Goal: Information Seeking & Learning: Learn about a topic

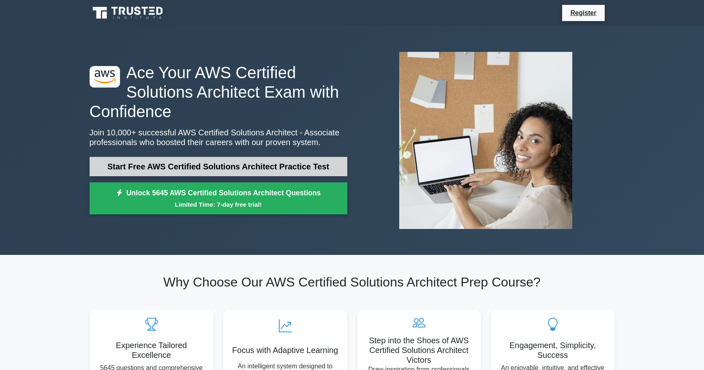
click at [145, 170] on link "Start Free AWS Certified Solutions Architect Practice Test" at bounding box center [219, 166] width 258 height 19
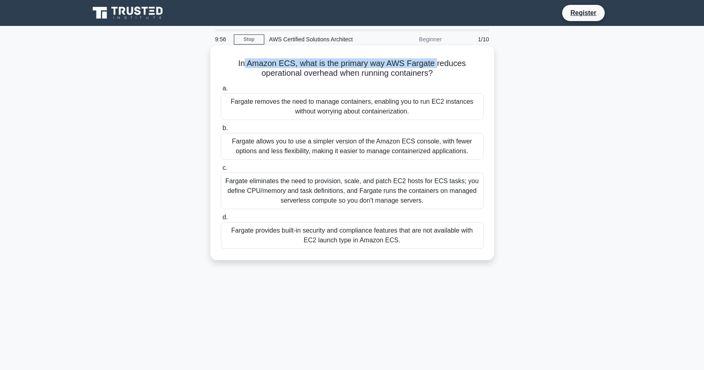
drag, startPoint x: 244, startPoint y: 64, endPoint x: 437, endPoint y: 64, distance: 192.9
click at [437, 64] on h5 "In Amazon ECS, what is the primary way AWS Fargate reduces operational overhead…" at bounding box center [352, 68] width 264 height 20
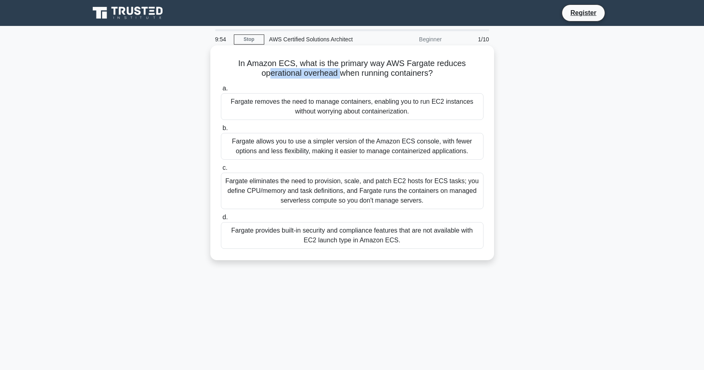
drag, startPoint x: 266, startPoint y: 79, endPoint x: 339, endPoint y: 79, distance: 72.5
click at [339, 79] on h5 "In Amazon ECS, what is the primary way AWS Fargate reduces operational overhead…" at bounding box center [352, 68] width 264 height 20
click at [303, 105] on div "Fargate removes the need to manage containers, enabling you to run EC2 instance…" at bounding box center [352, 106] width 263 height 27
click at [221, 91] on input "a. Fargate removes the need to manage containers, enabling you to run EC2 insta…" at bounding box center [221, 88] width 0 height 5
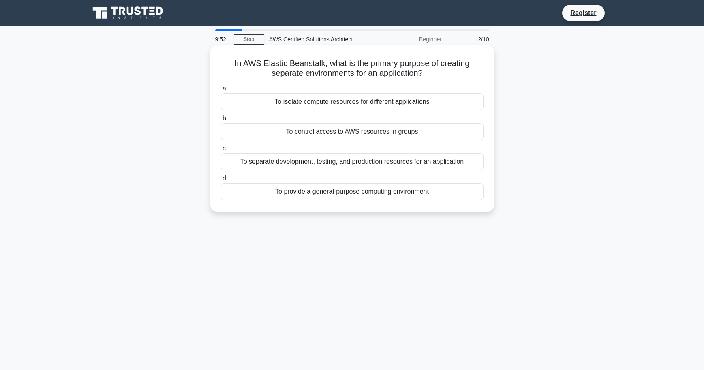
click at [298, 103] on div "To isolate compute resources for different applications" at bounding box center [352, 101] width 263 height 17
click at [221, 91] on input "a. To isolate compute resources for different applications" at bounding box center [221, 88] width 0 height 5
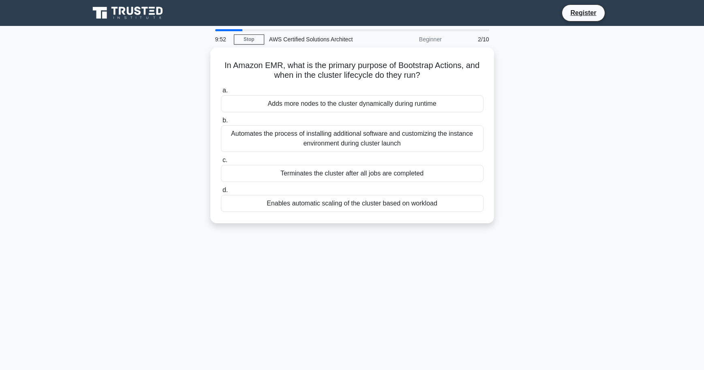
click at [298, 103] on div "Adds more nodes to the cluster dynamically during runtime" at bounding box center [352, 103] width 263 height 17
click at [221, 93] on input "a. Adds more nodes to the cluster dynamically during runtime" at bounding box center [221, 90] width 0 height 5
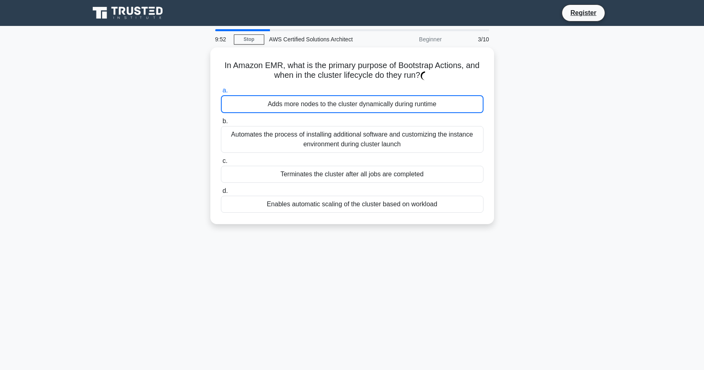
click at [298, 103] on div "Adds more nodes to the cluster dynamically during runtime" at bounding box center [352, 104] width 263 height 18
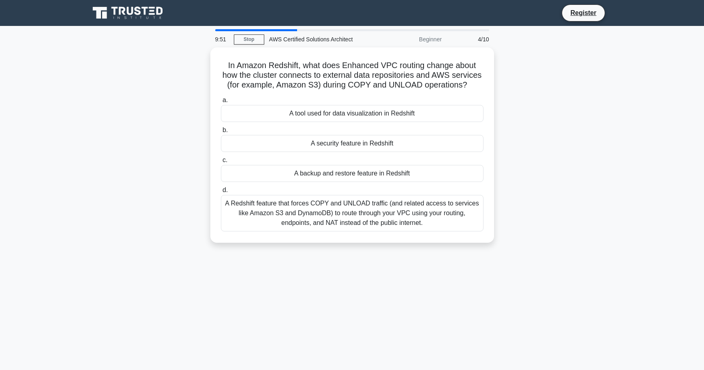
click at [298, 105] on div "A tool used for data visualization in Redshift" at bounding box center [352, 113] width 263 height 17
click at [221, 103] on input "a. A tool used for data visualization in Redshift" at bounding box center [221, 100] width 0 height 5
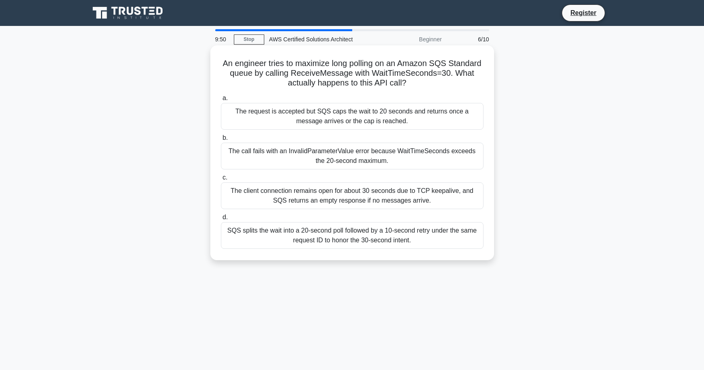
click at [304, 100] on label "a. The request is accepted but SQS caps the wait to 20 seconds and returns once…" at bounding box center [352, 111] width 263 height 36
click at [221, 100] on input "a. The request is accepted but SQS caps the wait to 20 seconds and returns once…" at bounding box center [221, 98] width 0 height 5
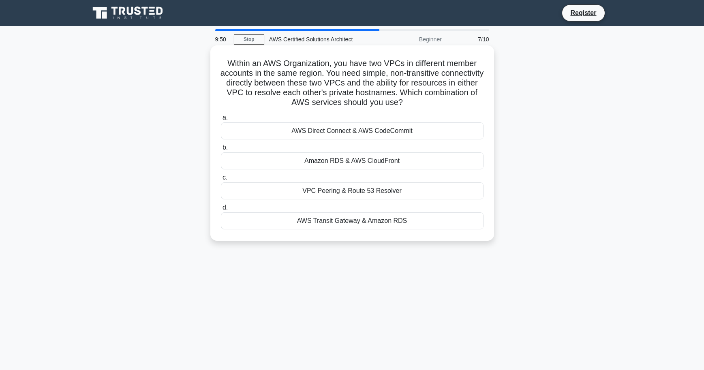
click at [306, 108] on h5 "Within an AWS Organization, you have two VPCs in different member accounts in t…" at bounding box center [352, 82] width 264 height 49
click at [308, 120] on label "a. AWS Direct Connect & AWS CodeCommit" at bounding box center [352, 126] width 263 height 27
click at [221, 120] on input "a. AWS Direct Connect & AWS CodeCommit" at bounding box center [221, 117] width 0 height 5
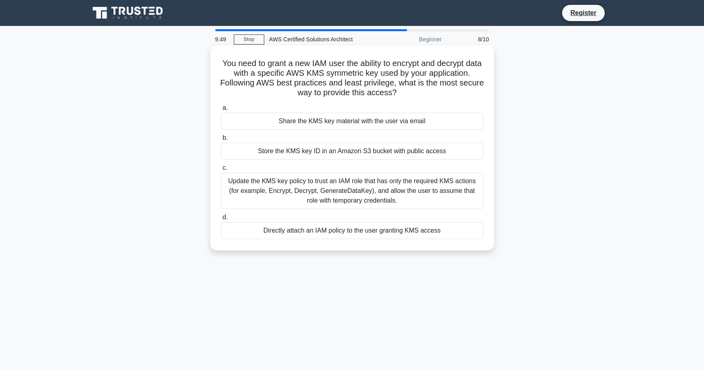
click at [308, 120] on div "Share the KMS key material with the user via email" at bounding box center [352, 121] width 263 height 17
click at [221, 111] on input "a. Share the KMS key material with the user via email" at bounding box center [221, 107] width 0 height 5
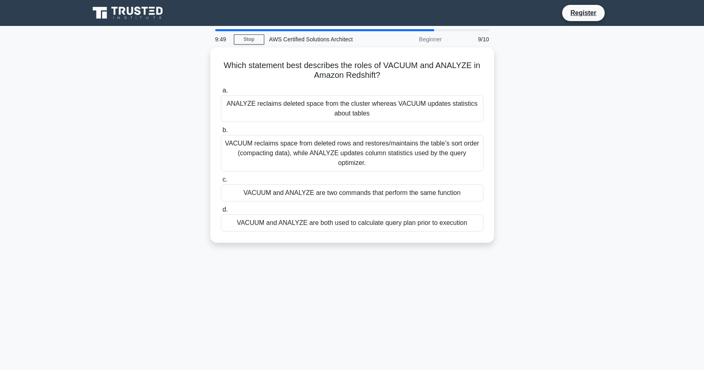
click at [308, 120] on div "ANALYZE reclaims deleted space from the cluster whereas VACUUM updates statisti…" at bounding box center [352, 108] width 263 height 27
click at [221, 93] on input "a. ANALYZE reclaims deleted space from the cluster whereas VACUUM updates stati…" at bounding box center [221, 90] width 0 height 5
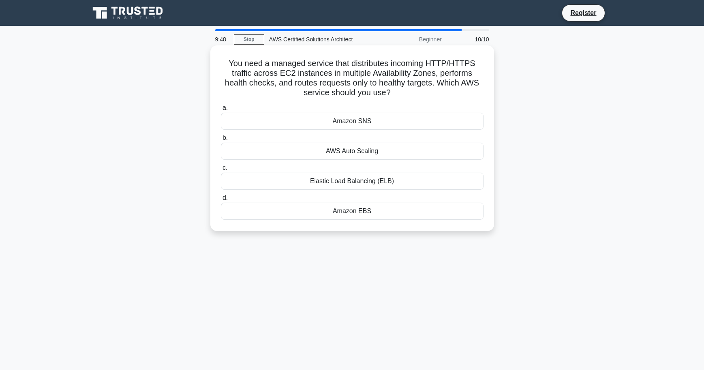
click at [309, 112] on label "a. Amazon SNS" at bounding box center [352, 116] width 263 height 27
click at [221, 111] on input "a. Amazon SNS" at bounding box center [221, 107] width 0 height 5
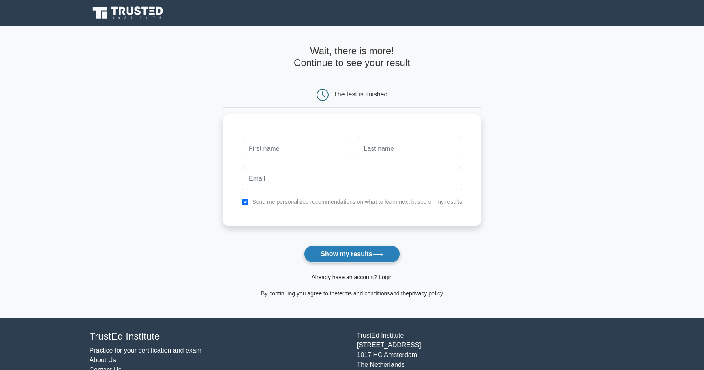
click at [328, 257] on button "Show my results" at bounding box center [352, 254] width 96 height 17
type input "test"
click at [382, 147] on input "text" at bounding box center [409, 147] width 105 height 24
type input "test"
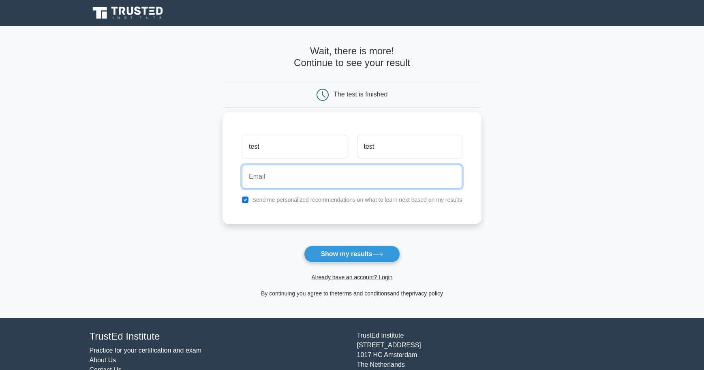
click at [336, 174] on input "email" at bounding box center [352, 177] width 220 height 24
type input "test@gmail.com"
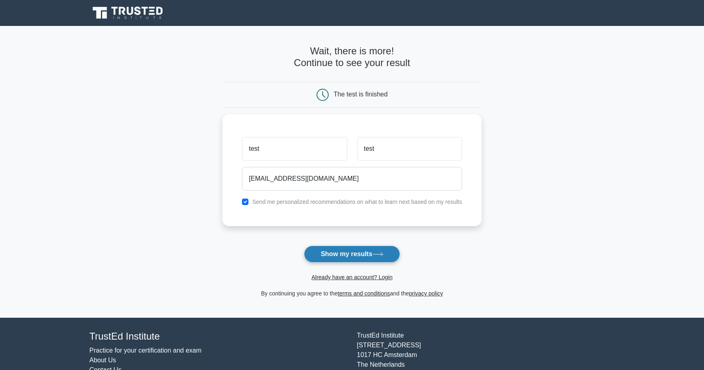
click at [337, 257] on button "Show my results" at bounding box center [352, 254] width 96 height 17
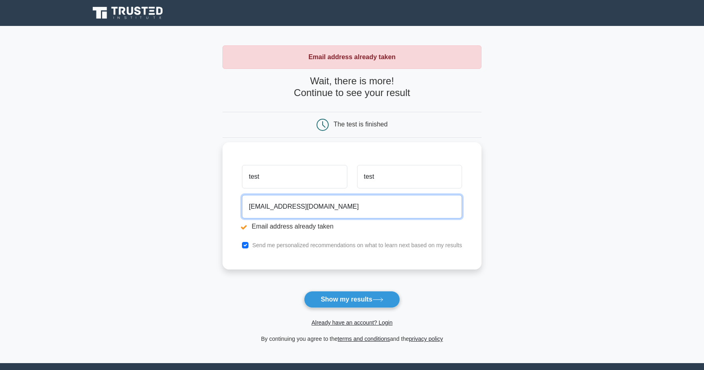
click at [261, 209] on input "[EMAIL_ADDRESS][DOMAIN_NAME]" at bounding box center [352, 207] width 220 height 24
type input "testhah123123fgnb@gmail.com"
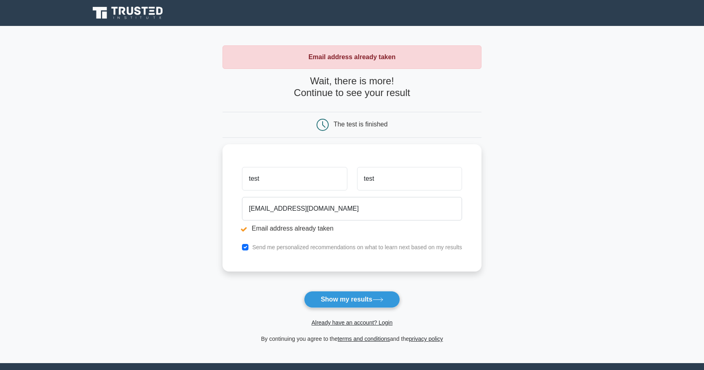
click at [329, 290] on form "Wait, there is more! Continue to see your result The test is finished test test" at bounding box center [351, 209] width 259 height 268
click at [329, 296] on button "Show my results" at bounding box center [352, 299] width 96 height 17
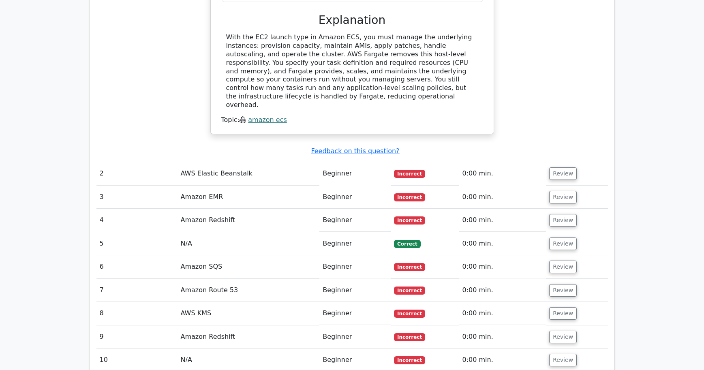
scroll to position [932, 0]
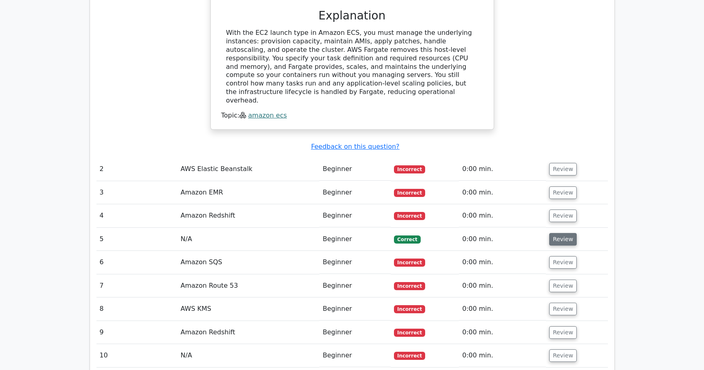
click at [554, 233] on button "Review" at bounding box center [563, 239] width 28 height 13
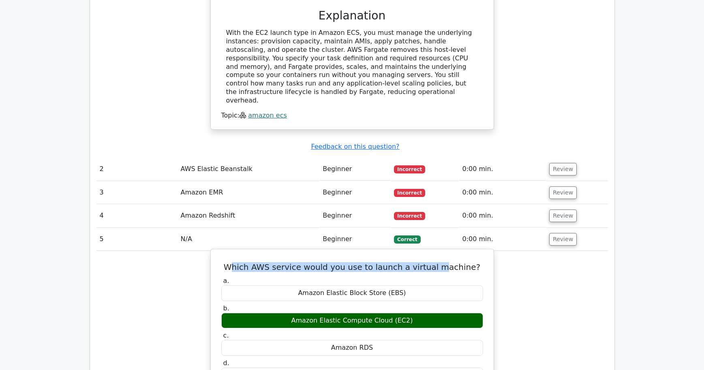
drag, startPoint x: 244, startPoint y: 206, endPoint x: 438, endPoint y: 208, distance: 194.1
click at [438, 252] on div "Which AWS service would you use to launch a virtual machine? a. Amazon Elastic …" at bounding box center [352, 373] width 276 height 242
